Goal: Information Seeking & Learning: Understand process/instructions

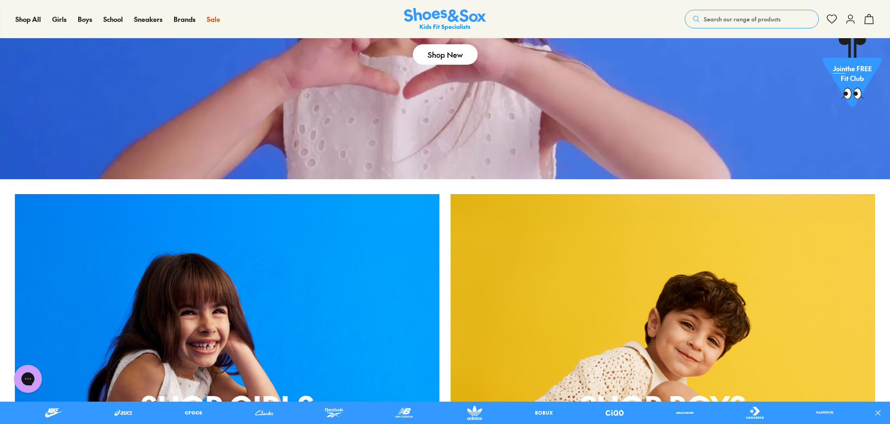
scroll to position [372, 0]
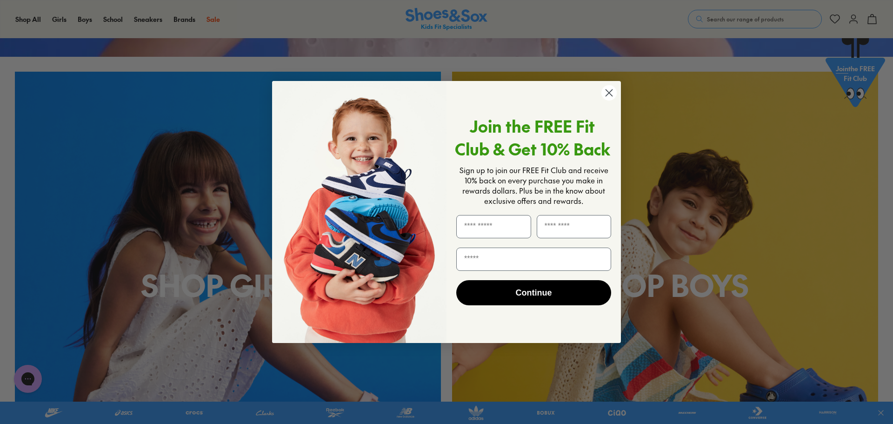
click at [608, 95] on icon "Close dialog" at bounding box center [609, 93] width 7 height 7
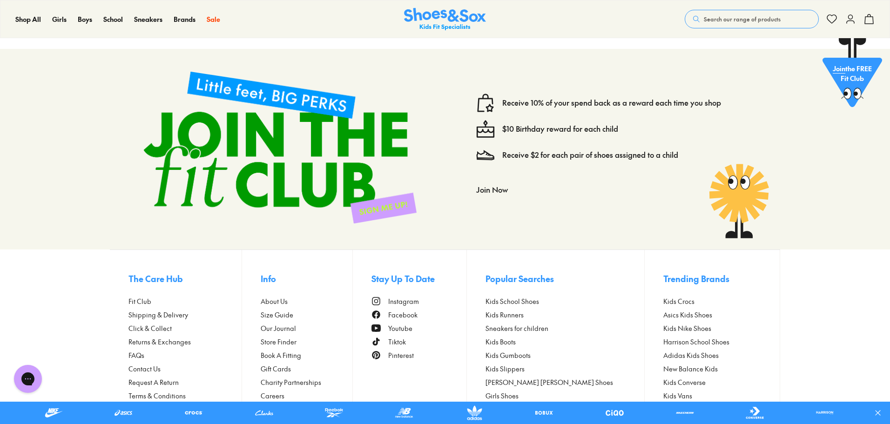
scroll to position [4160, 0]
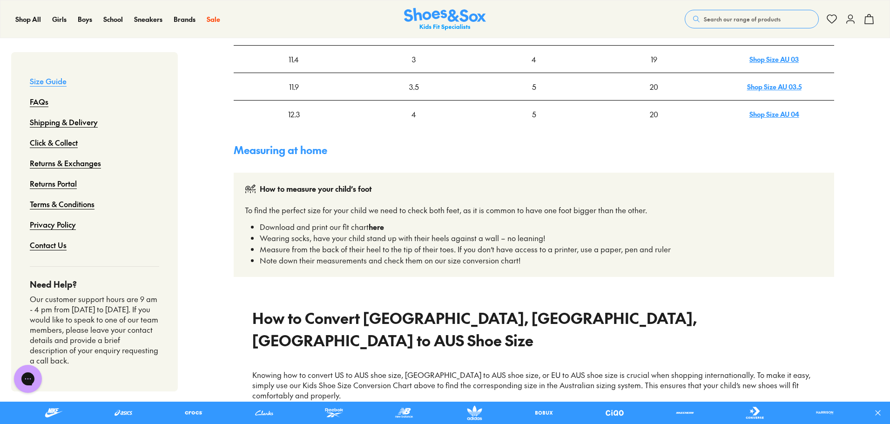
scroll to position [465, 0]
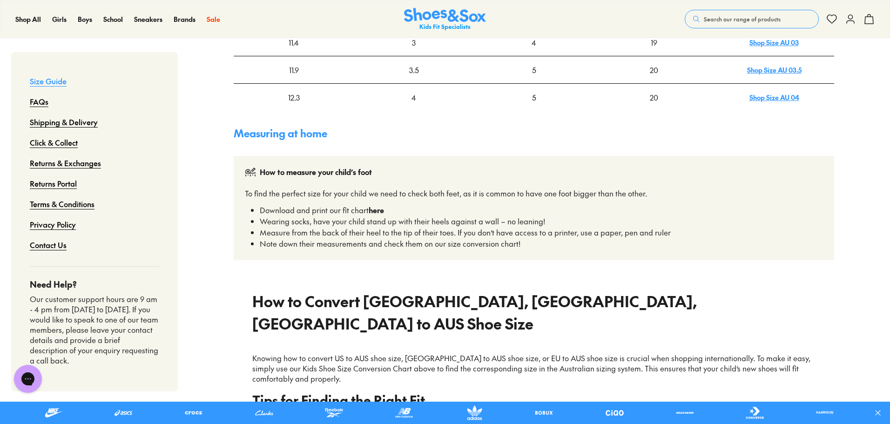
click at [379, 209] on strong "here" at bounding box center [375, 210] width 15 height 10
